Goal: Transaction & Acquisition: Book appointment/travel/reservation

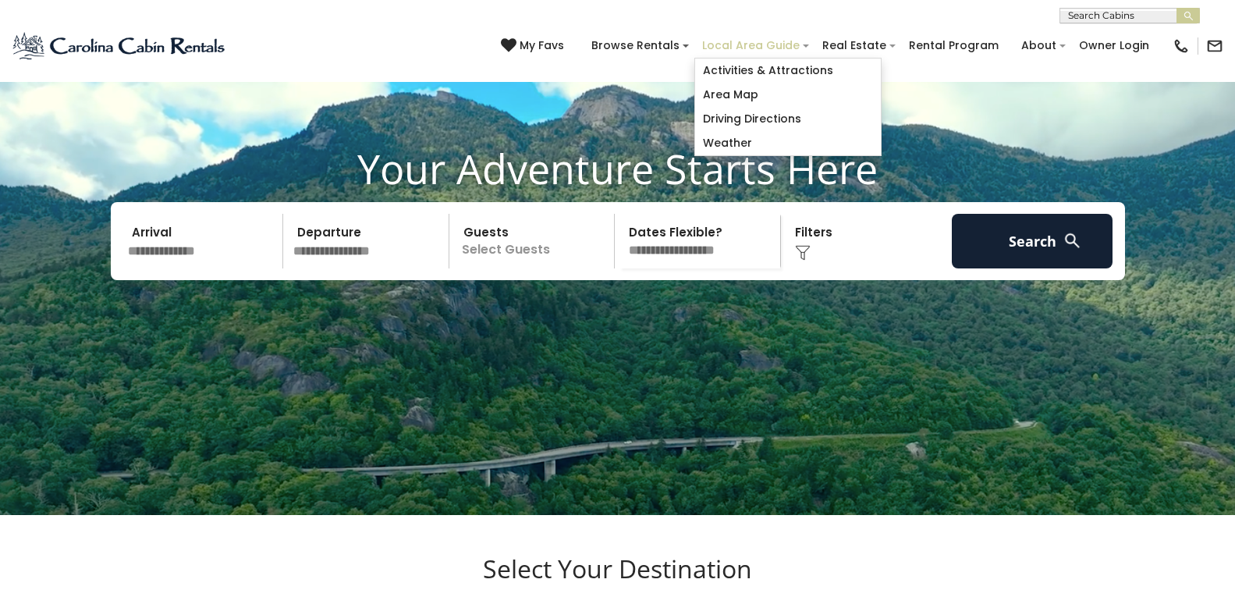
scroll to position [126, 0]
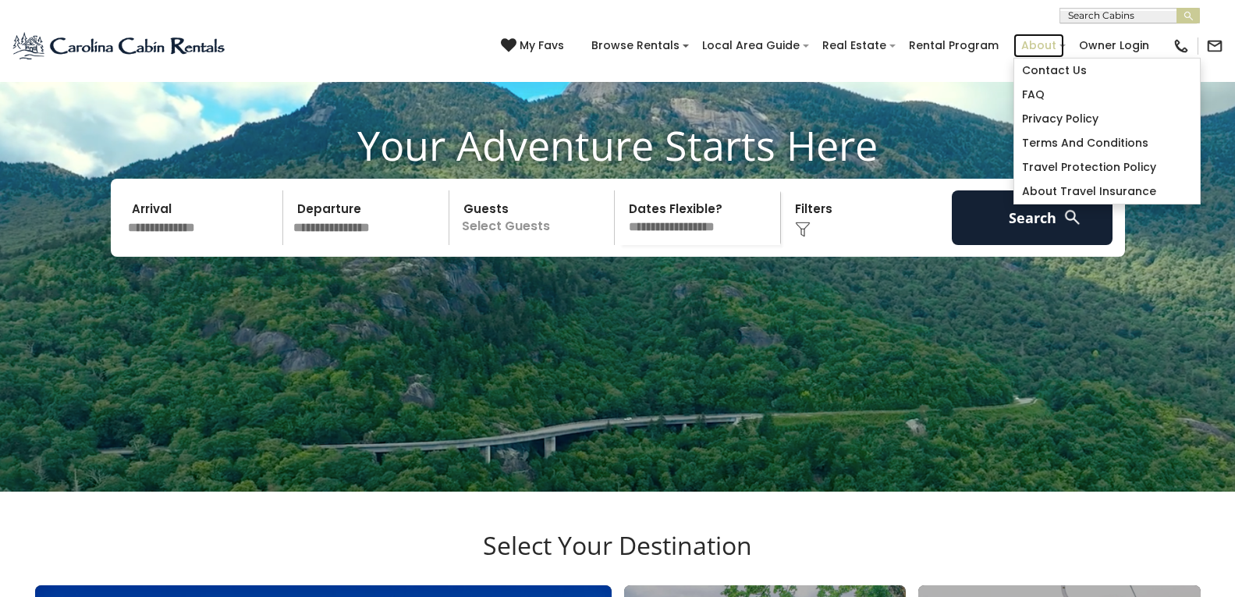
click at [1017, 41] on link "About" at bounding box center [1038, 46] width 51 height 24
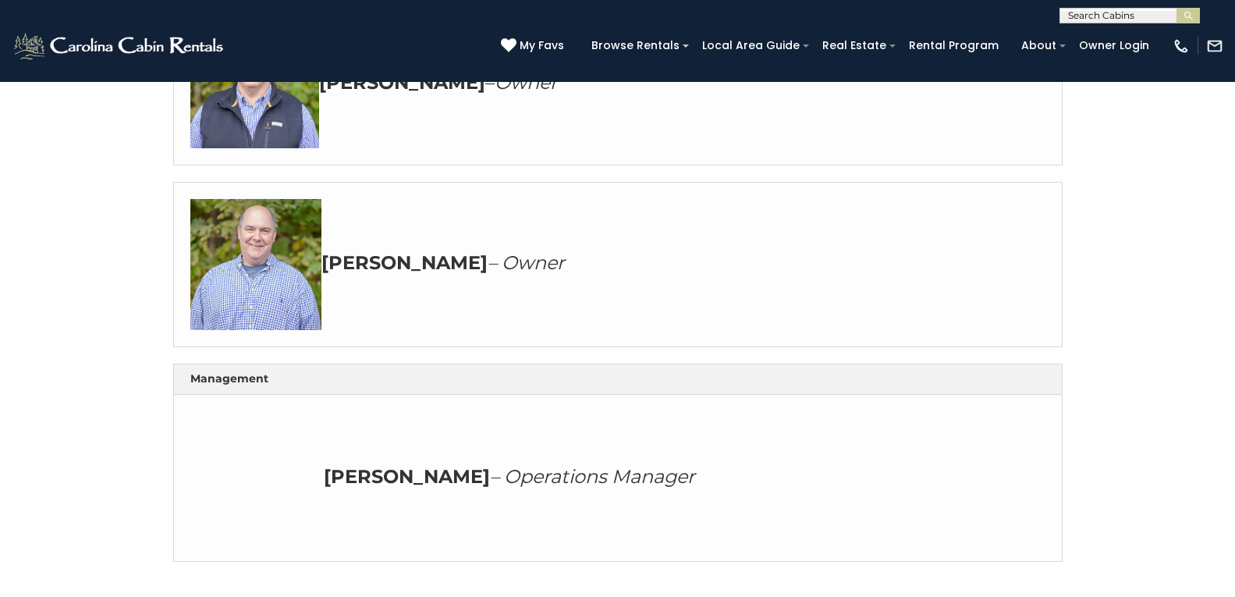
scroll to position [672, 0]
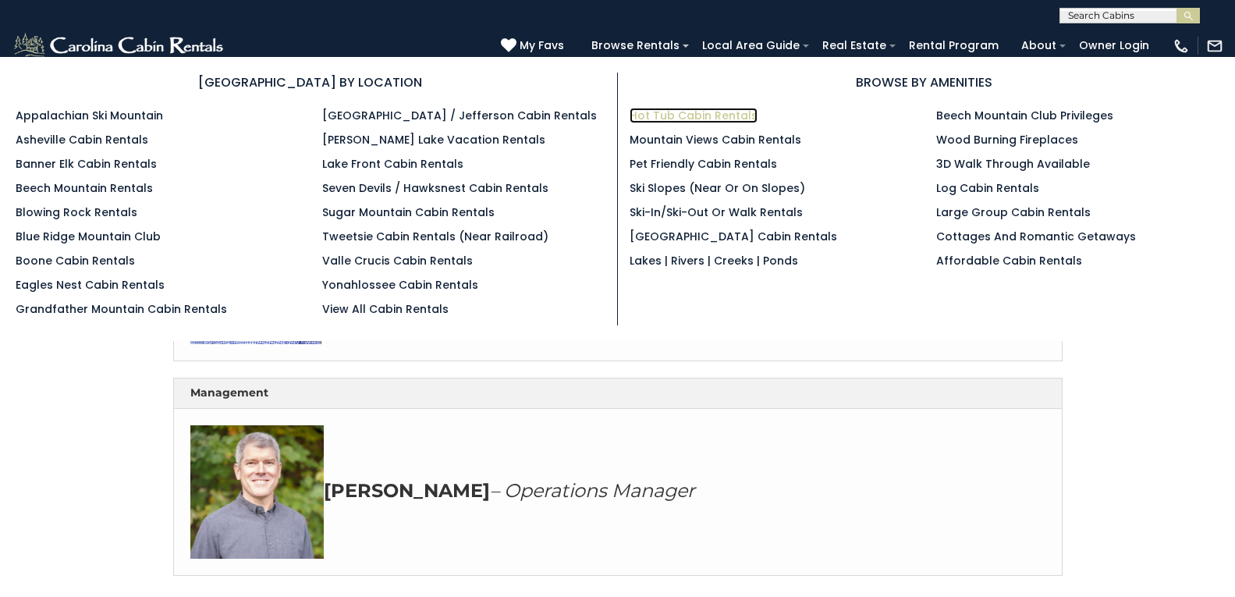
click at [757, 110] on link "Hot Tub Cabin Rentals" at bounding box center [694, 116] width 128 height 16
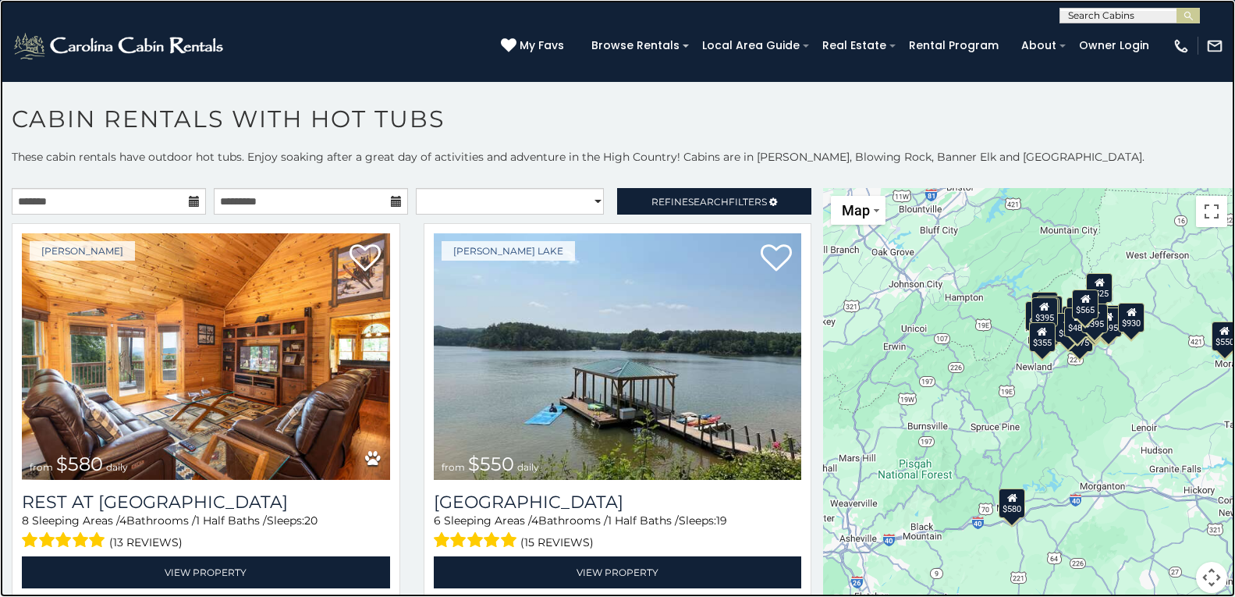
click at [253, 193] on link at bounding box center [617, 298] width 1235 height 597
